Goal: Find specific page/section: Find specific page/section

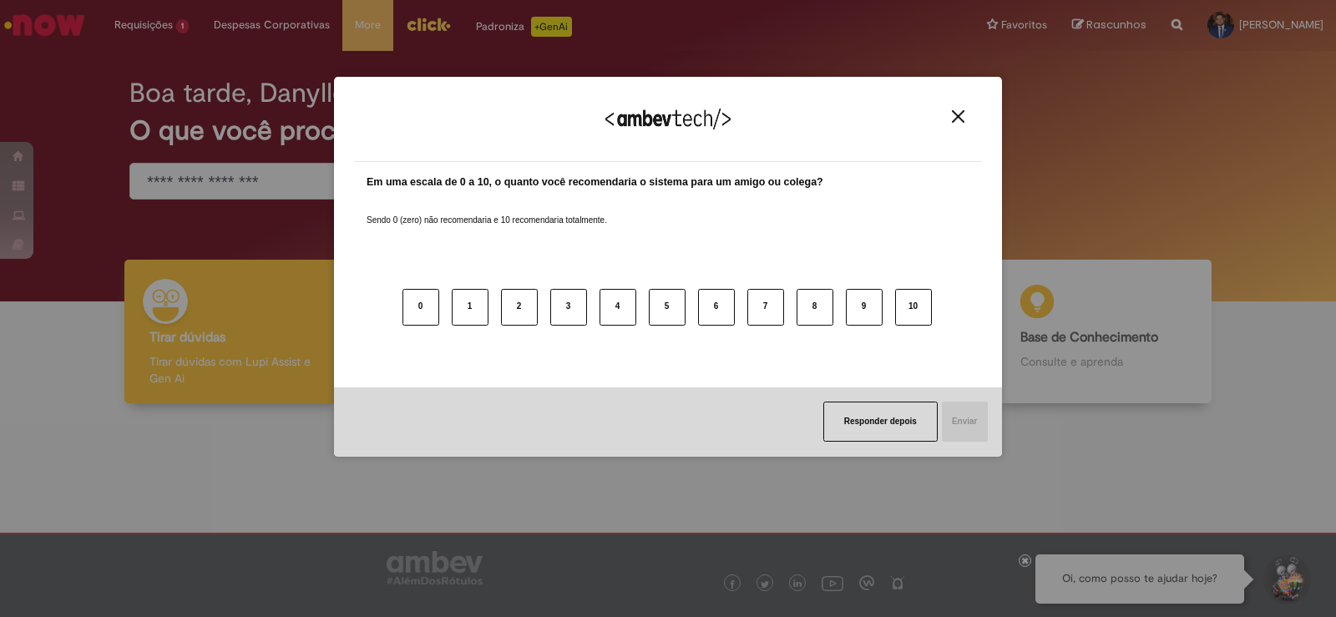
click at [954, 108] on div "Agradecemos seu feedback!" at bounding box center [668, 129] width 628 height 65
click at [955, 110] on img "Close" at bounding box center [958, 116] width 13 height 13
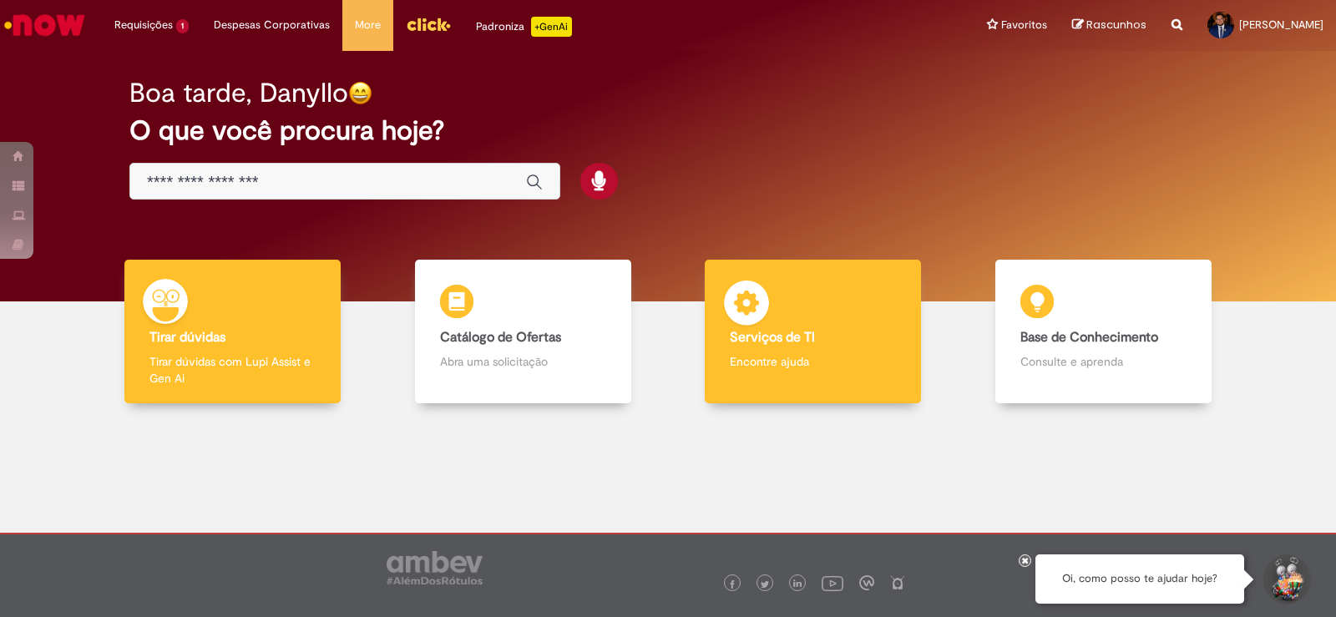
click at [797, 337] on b "Serviços de TI" at bounding box center [772, 337] width 85 height 17
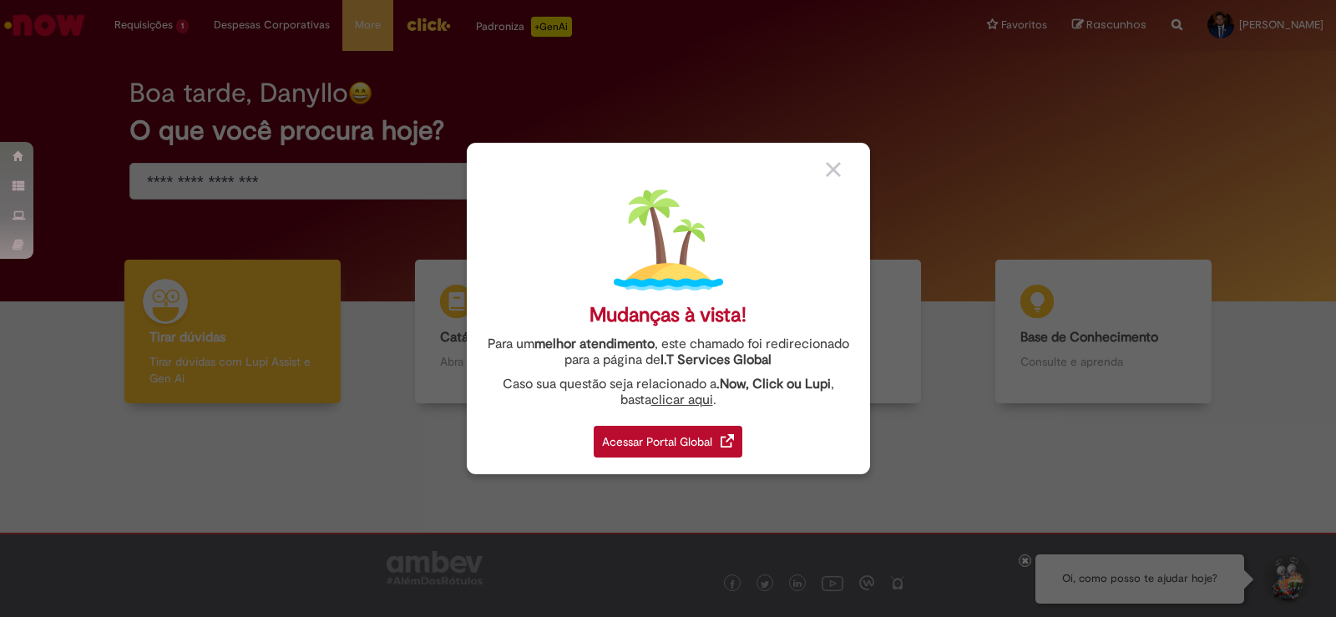
click at [712, 433] on div "Acessar Portal Global" at bounding box center [668, 442] width 149 height 32
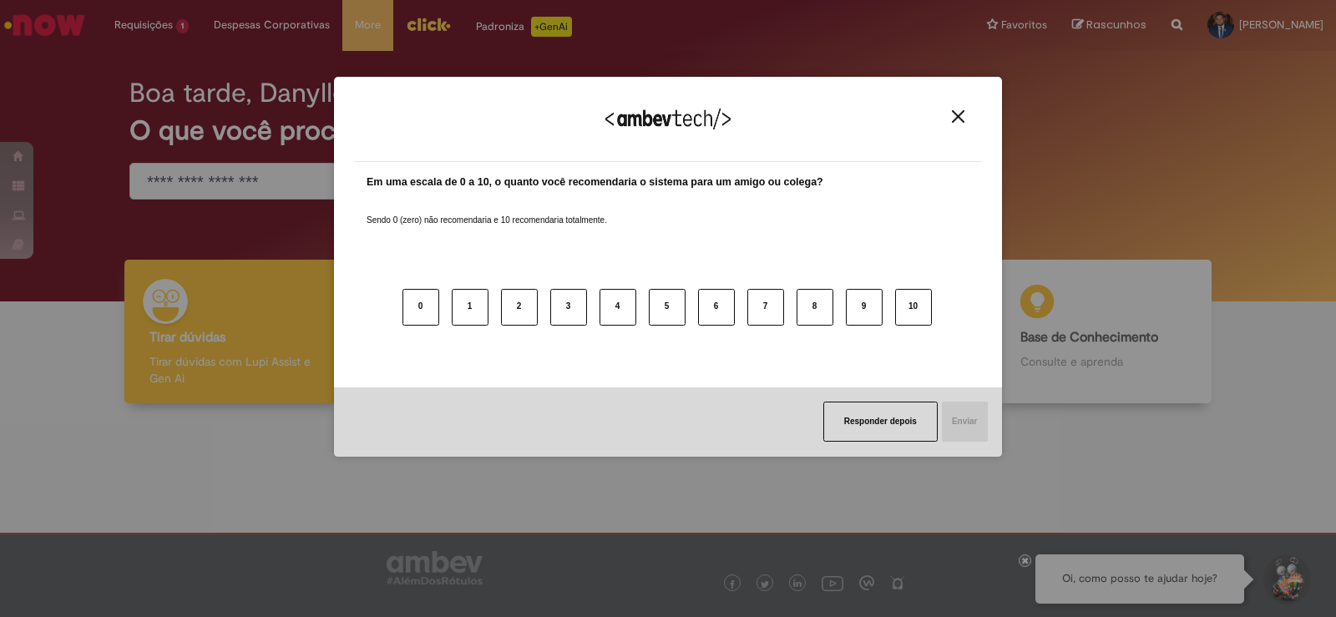
click at [827, 379] on div "Em uma escala de 0 a 10, o quanto você recomendaria o sistema para um amigo ou …" at bounding box center [668, 274] width 628 height 225
click at [961, 118] on img "Close" at bounding box center [958, 116] width 13 height 13
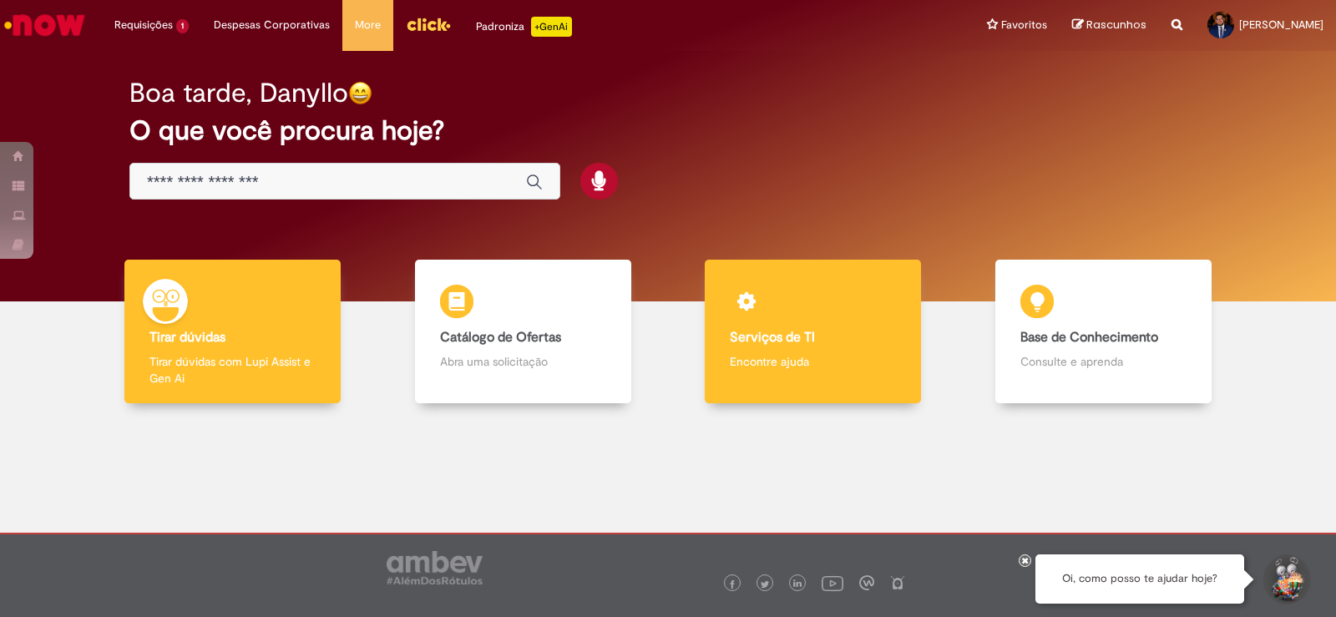
click at [747, 393] on div "Serviços de TI Serviços de TI Encontre ajuda" at bounding box center [813, 332] width 216 height 144
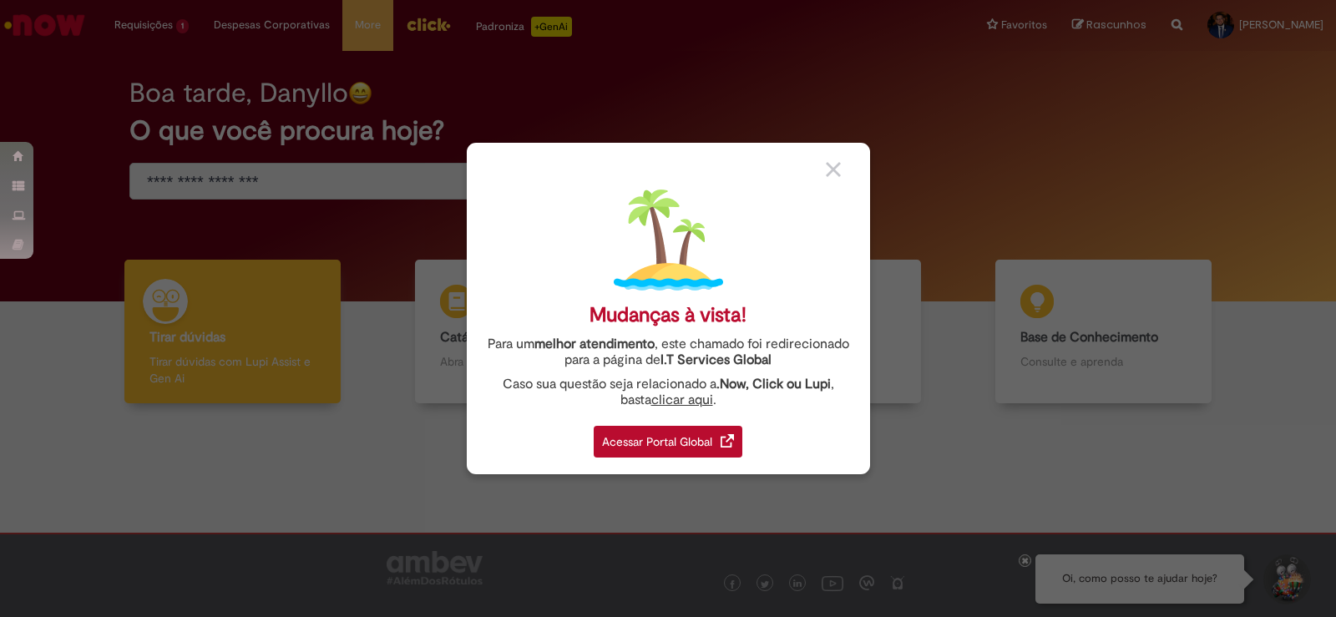
click at [766, 358] on link "I.T Services Global" at bounding box center [716, 355] width 111 height 26
